Goal: Transaction & Acquisition: Purchase product/service

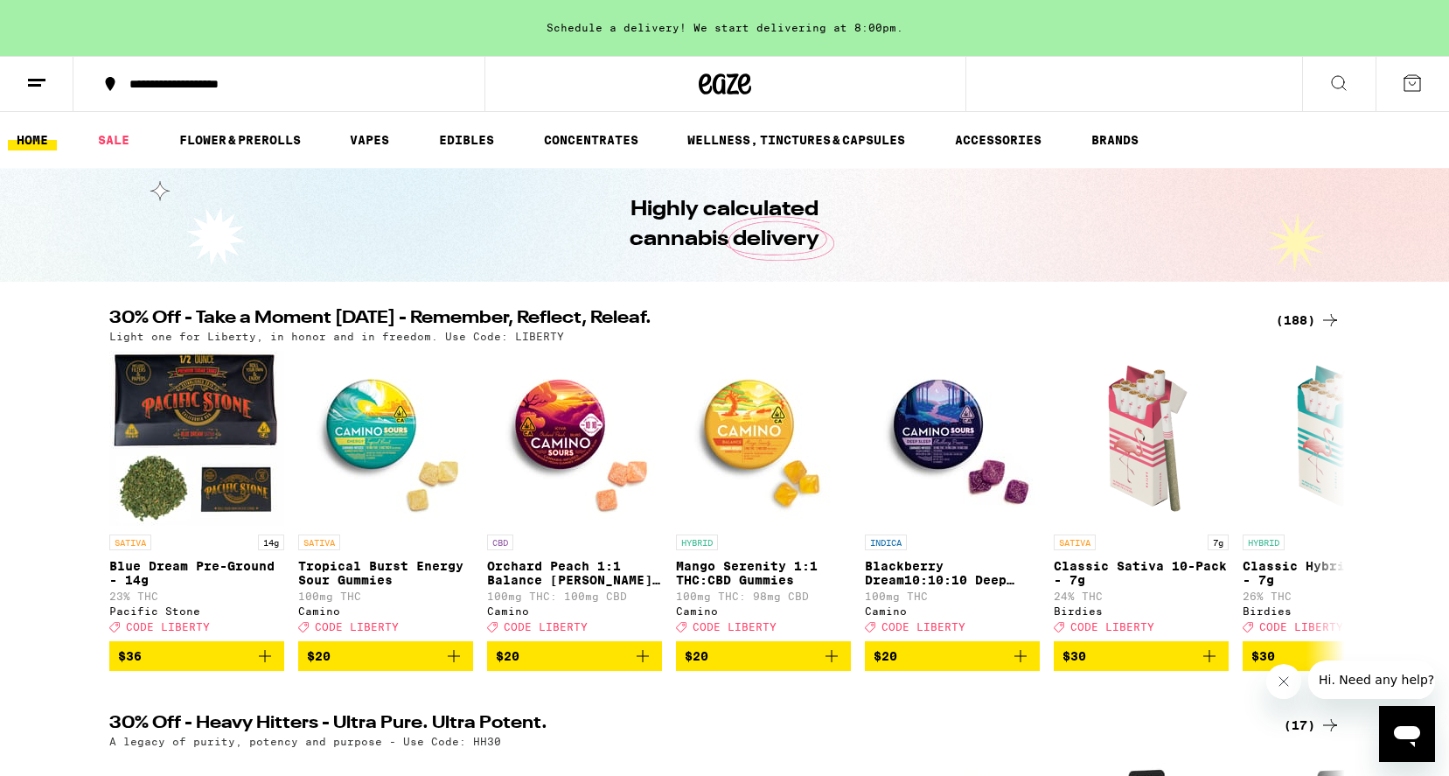
click at [1348, 91] on icon at bounding box center [1339, 83] width 21 height 21
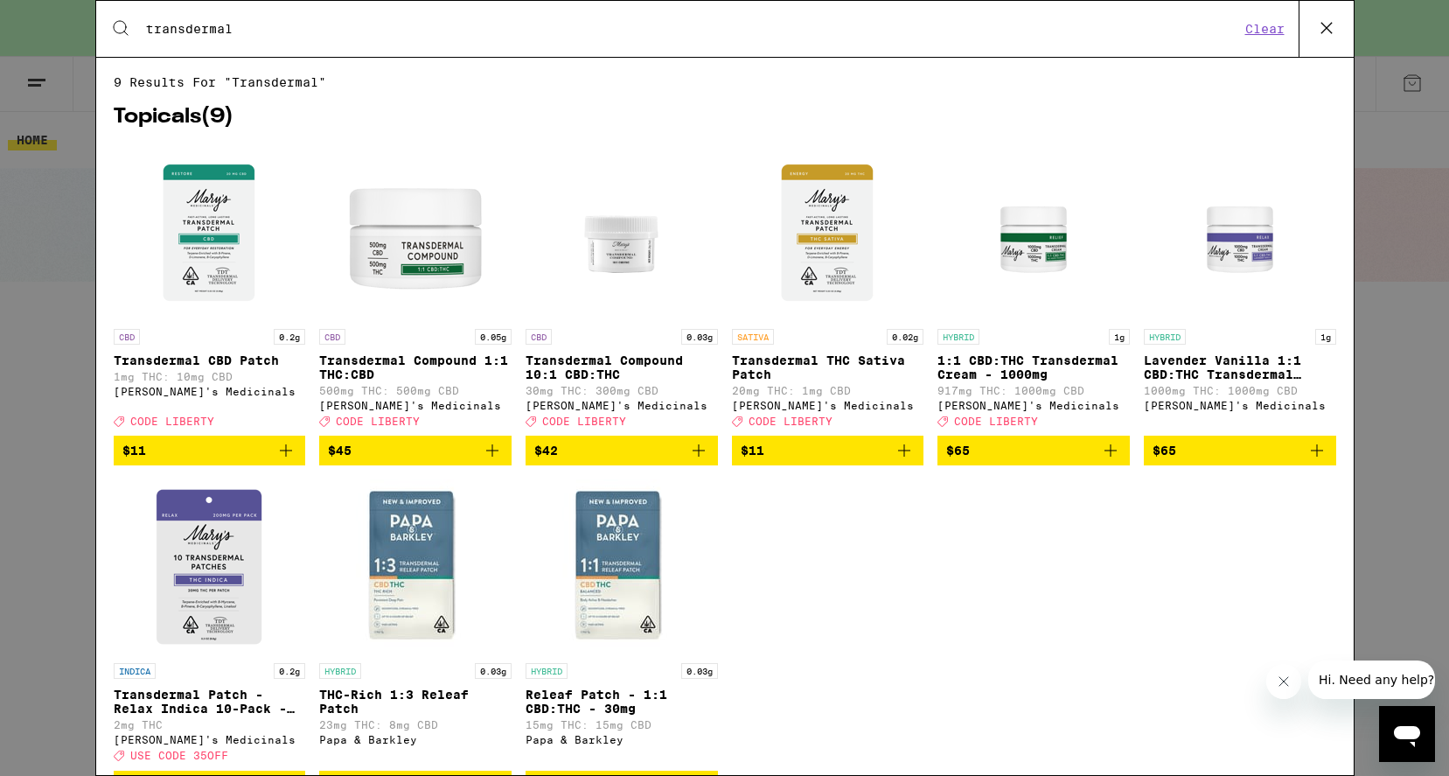
type input "transdermal"
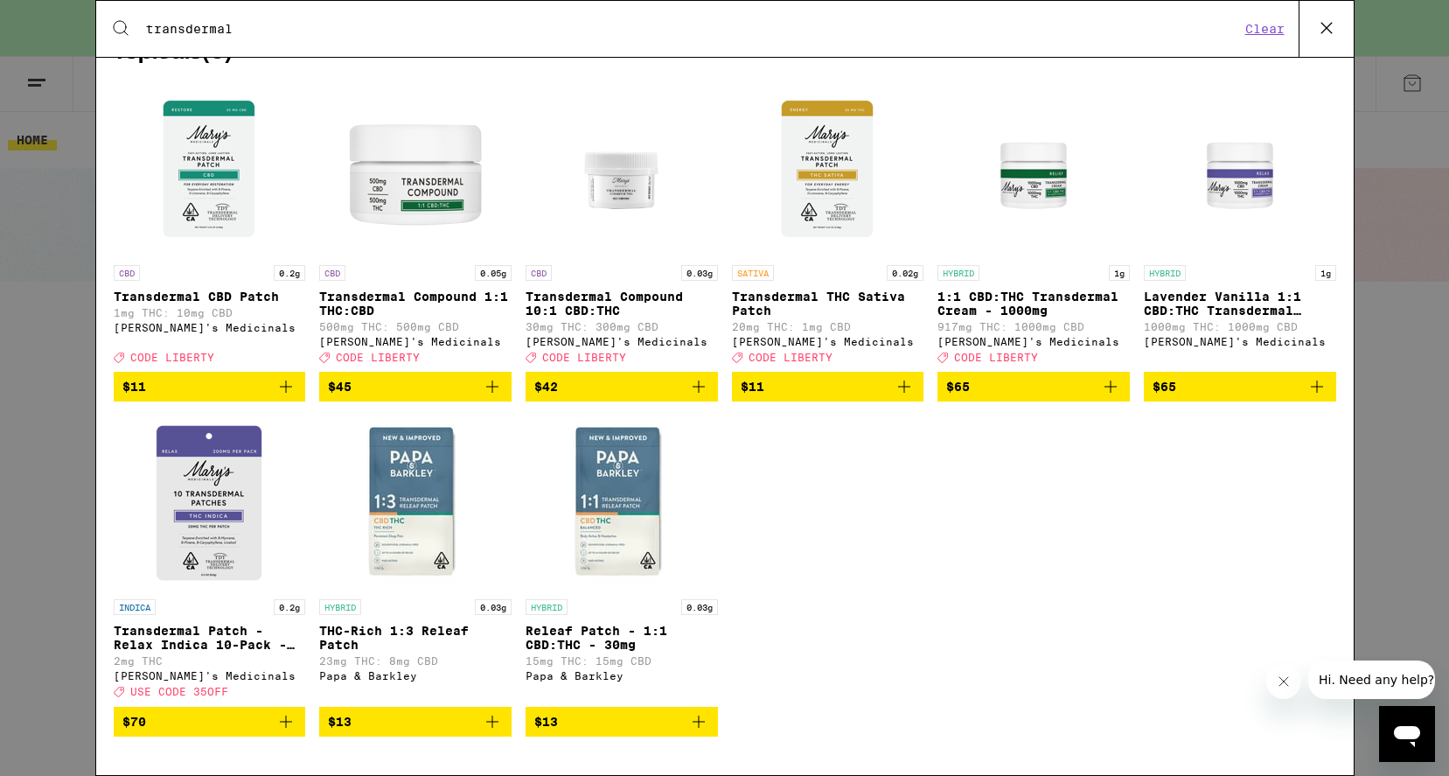
scroll to position [87, 0]
